Goal: Navigation & Orientation: Go to known website

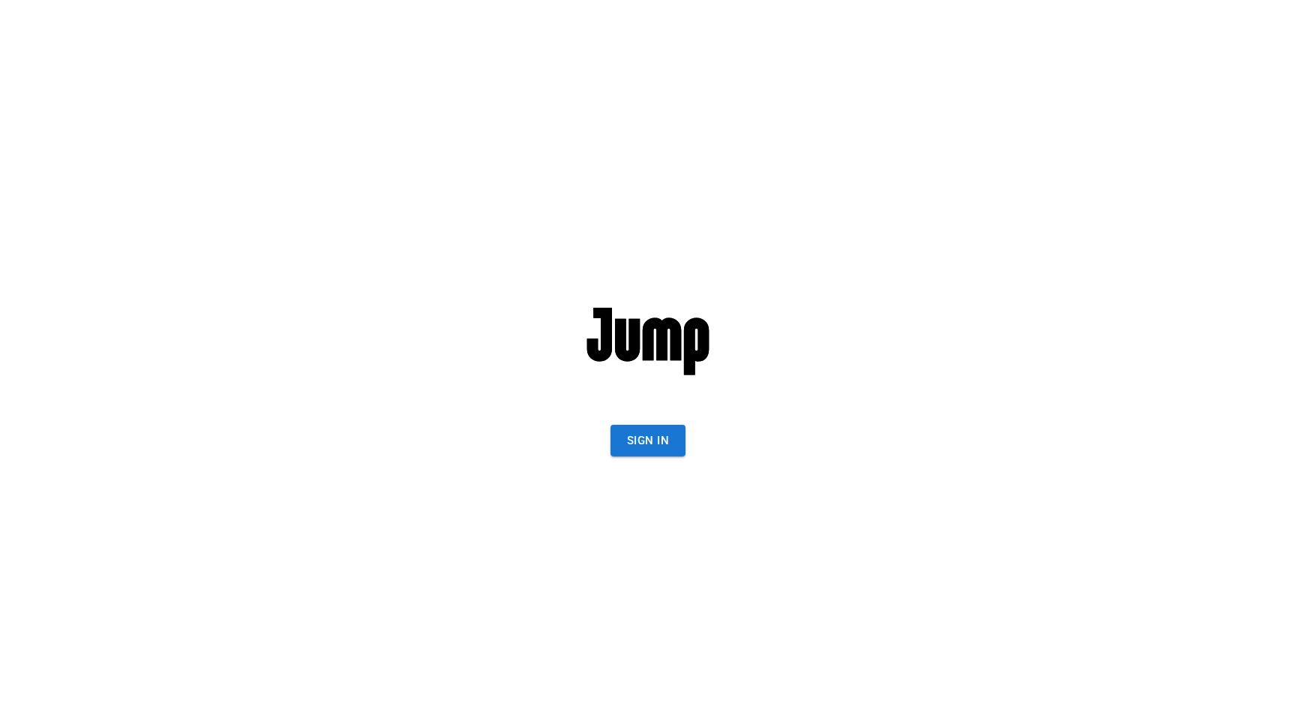
click at [657, 437] on button "Sign In" at bounding box center [648, 441] width 75 height 32
click at [654, 437] on button "Sign In" at bounding box center [648, 441] width 75 height 32
click at [668, 441] on button "Sign In" at bounding box center [648, 441] width 75 height 32
